Goal: Task Accomplishment & Management: Manage account settings

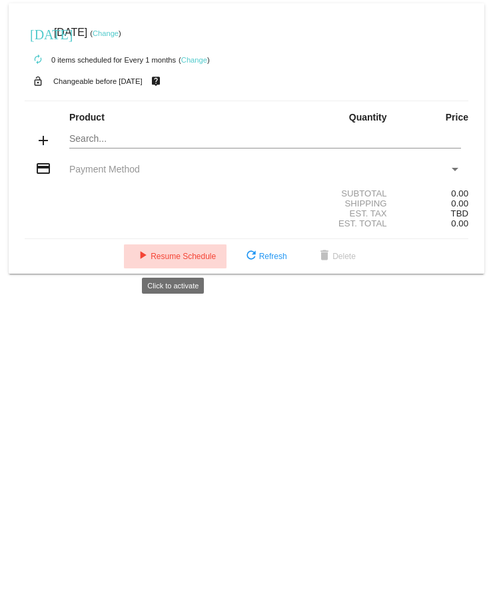
click at [140, 256] on mat-icon "play_arrow" at bounding box center [142, 256] width 16 height 16
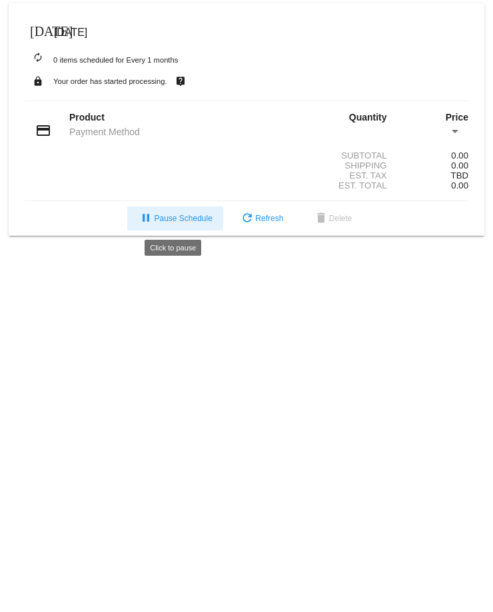
click at [140, 216] on mat-icon "pause" at bounding box center [146, 219] width 16 height 16
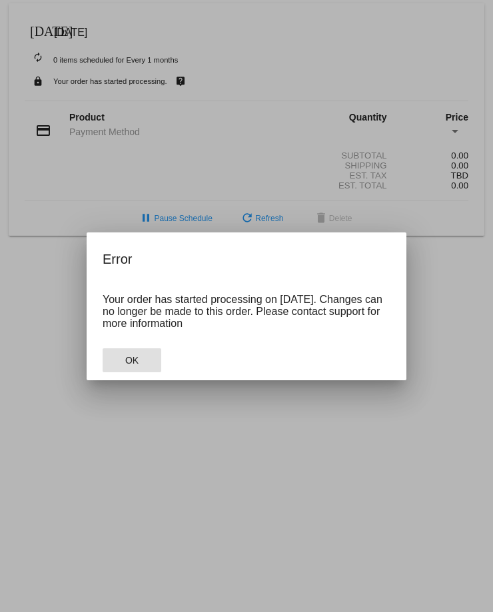
click at [134, 365] on span "OK" at bounding box center [131, 360] width 13 height 11
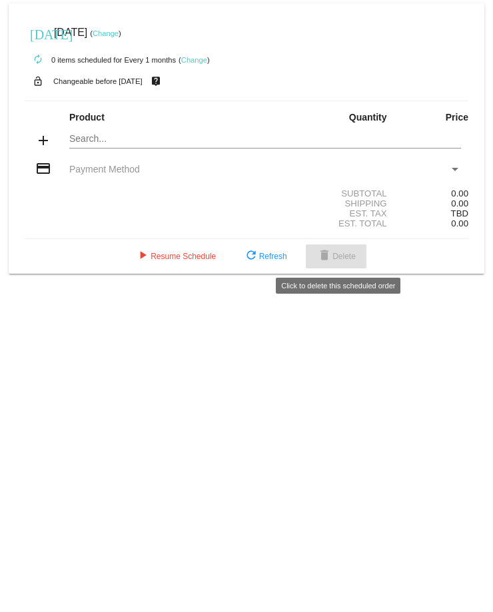
click at [323, 256] on mat-icon "delete" at bounding box center [324, 256] width 16 height 16
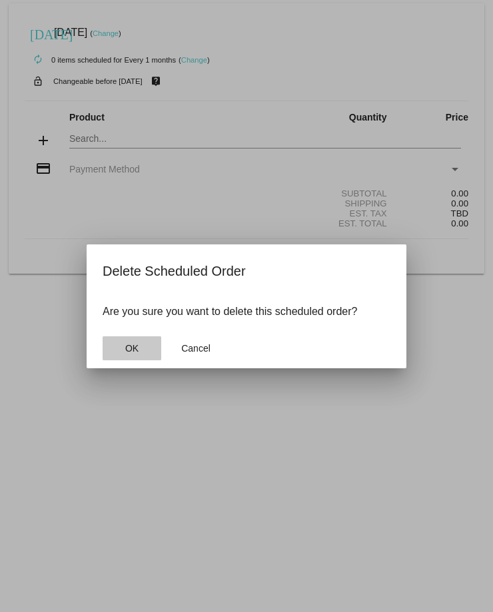
click at [135, 353] on span "OK" at bounding box center [131, 348] width 13 height 11
